Goal: Check status: Check status

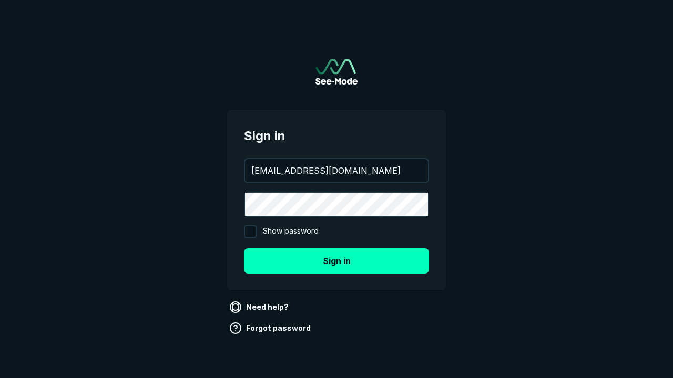
type input "[EMAIL_ADDRESS][DOMAIN_NAME]"
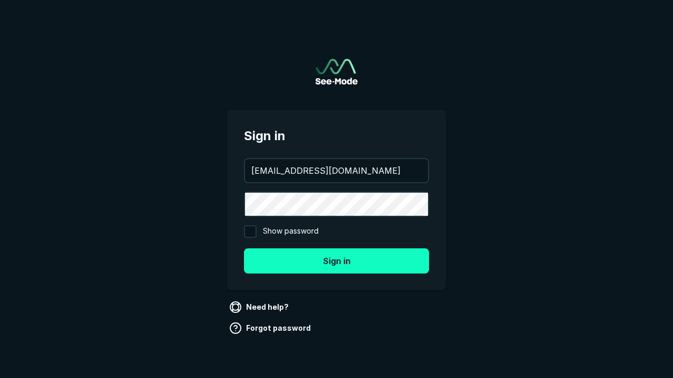
click at [336, 261] on button "Sign in" at bounding box center [336, 261] width 185 height 25
